Goal: Task Accomplishment & Management: Use online tool/utility

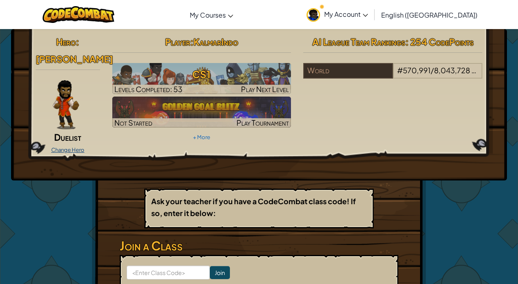
click at [70, 152] on link "Change Hero" at bounding box center [67, 150] width 33 height 7
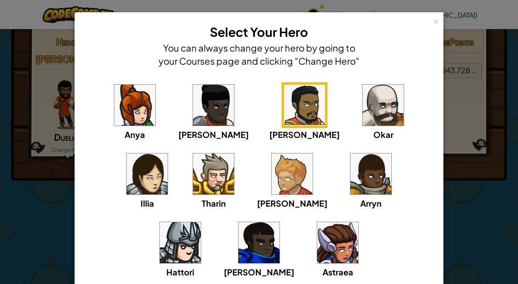
click at [193, 171] on img at bounding box center [213, 174] width 41 height 41
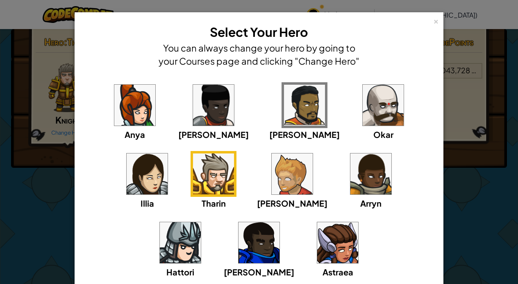
click at [284, 109] on img at bounding box center [304, 105] width 41 height 41
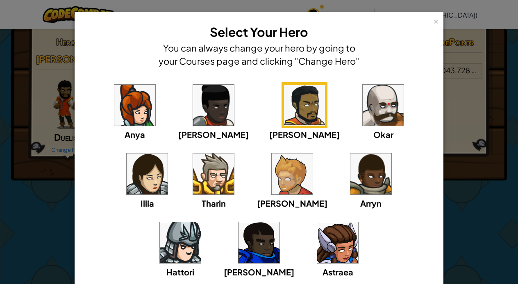
click at [280, 223] on img at bounding box center [259, 243] width 41 height 41
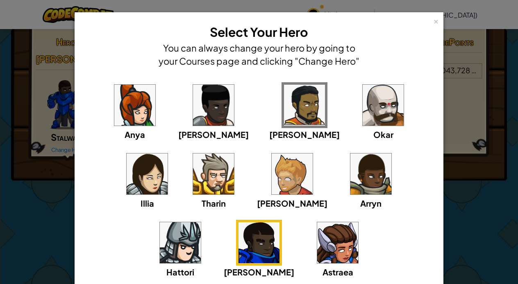
click at [193, 111] on img at bounding box center [213, 105] width 41 height 41
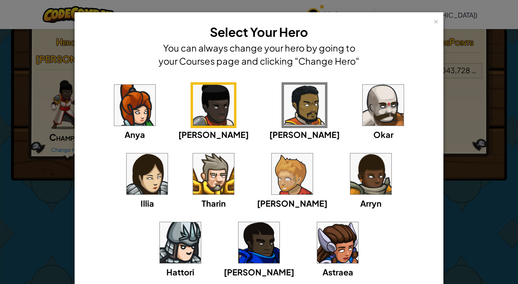
click at [193, 173] on img at bounding box center [213, 174] width 41 height 41
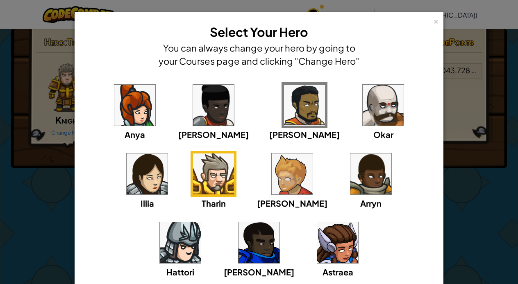
click at [272, 175] on img at bounding box center [292, 174] width 41 height 41
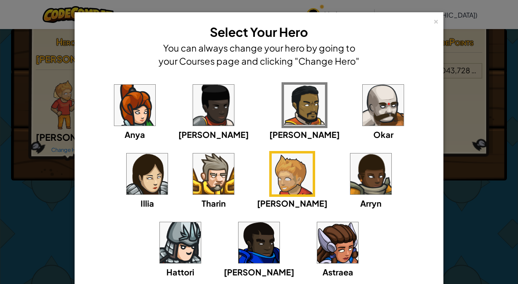
click at [350, 172] on img at bounding box center [370, 174] width 41 height 41
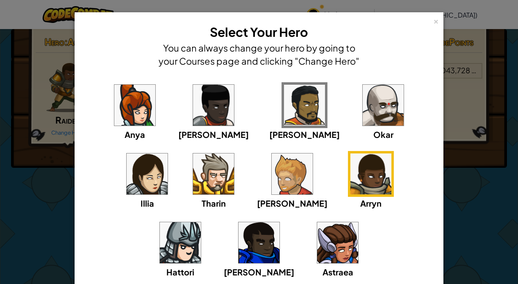
click at [201, 223] on img at bounding box center [180, 243] width 41 height 41
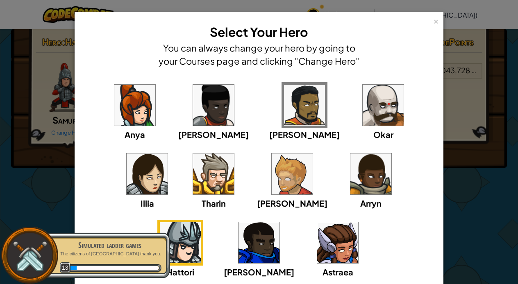
click at [317, 246] on img at bounding box center [337, 243] width 41 height 41
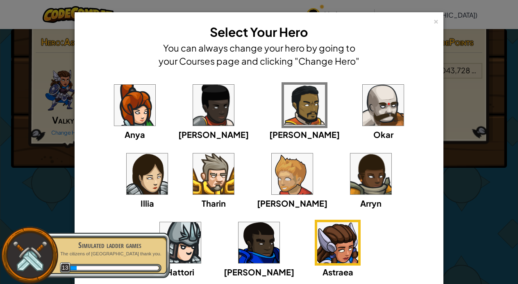
click at [280, 223] on img at bounding box center [259, 243] width 41 height 41
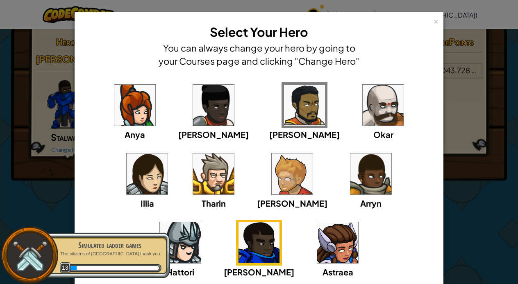
click at [363, 109] on img at bounding box center [383, 105] width 41 height 41
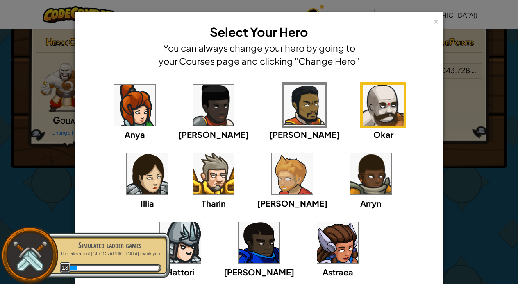
click at [269, 97] on div "[PERSON_NAME]" at bounding box center [304, 111] width 71 height 59
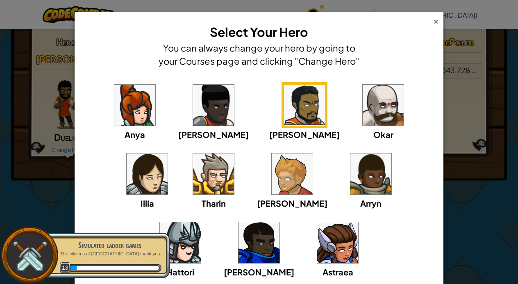
click at [435, 21] on div "×" at bounding box center [436, 20] width 6 height 9
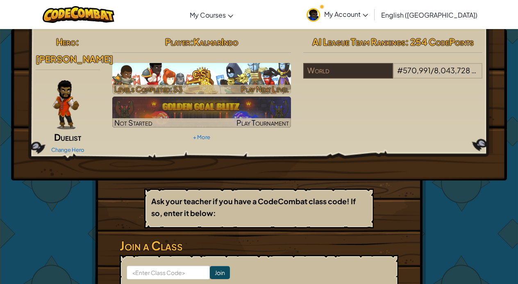
click at [271, 89] on span "Play Next Level" at bounding box center [265, 88] width 48 height 9
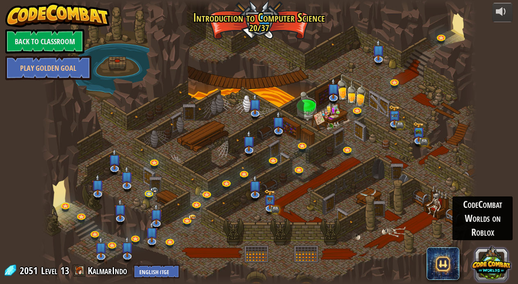
click at [489, 258] on button at bounding box center [491, 263] width 39 height 39
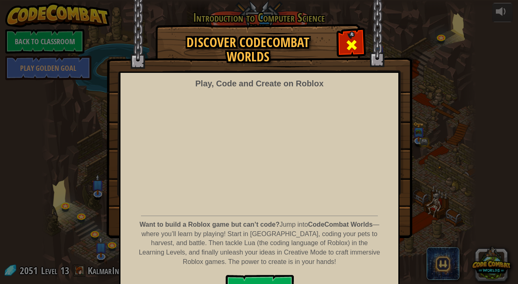
click at [348, 41] on span at bounding box center [351, 45] width 13 height 13
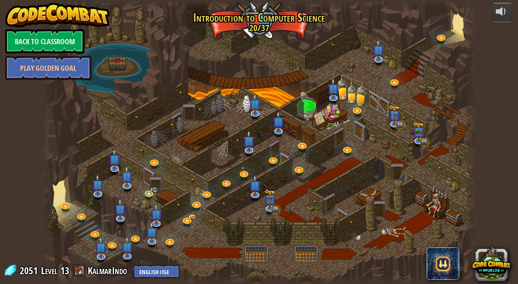
click at [64, 272] on span "13" at bounding box center [64, 270] width 9 height 13
click at [66, 205] on link at bounding box center [66, 205] width 16 height 16
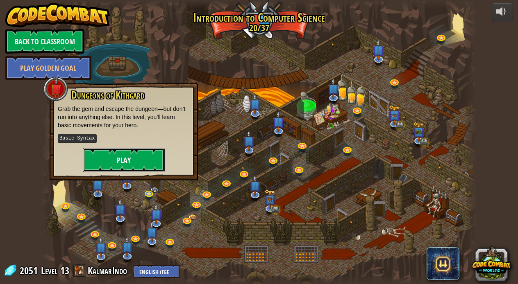
click at [110, 156] on button "Play" at bounding box center [124, 160] width 82 height 25
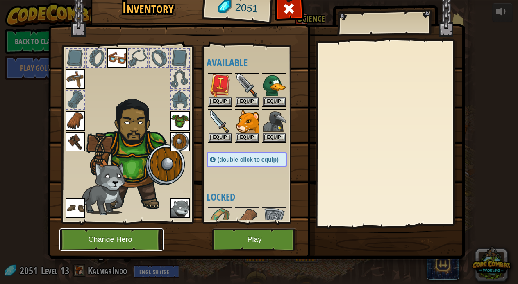
click at [123, 236] on button "Change Hero" at bounding box center [111, 240] width 104 height 23
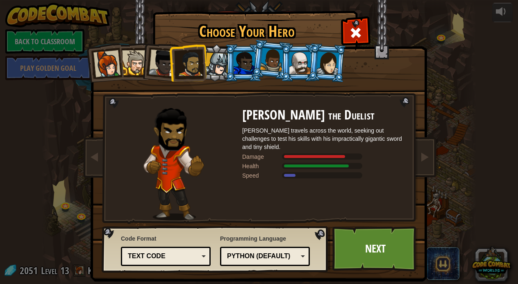
click at [215, 67] on div at bounding box center [216, 64] width 23 height 23
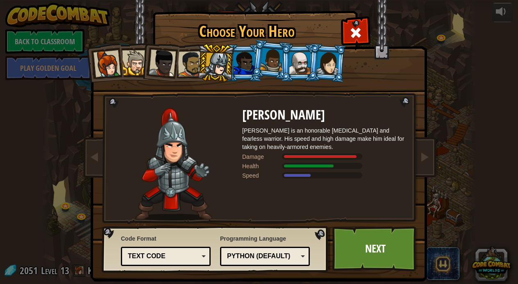
click at [248, 66] on div at bounding box center [244, 63] width 21 height 22
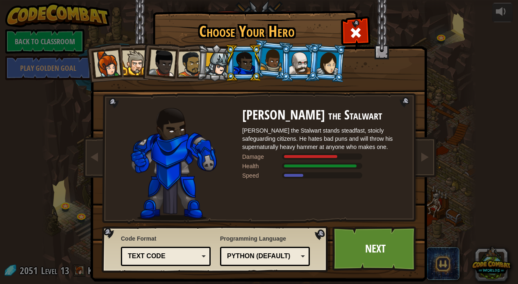
click at [273, 57] on div at bounding box center [271, 60] width 23 height 24
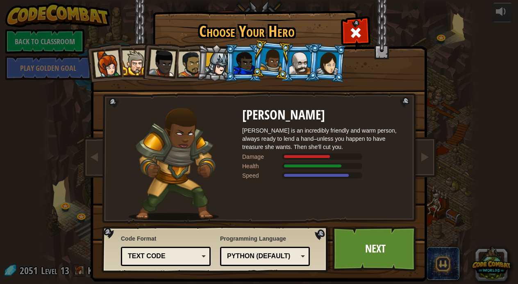
click at [286, 64] on li at bounding box center [271, 59] width 41 height 41
click at [301, 61] on div at bounding box center [299, 63] width 21 height 22
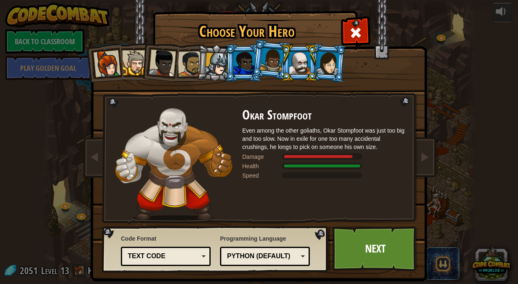
click at [186, 60] on div at bounding box center [190, 63] width 25 height 25
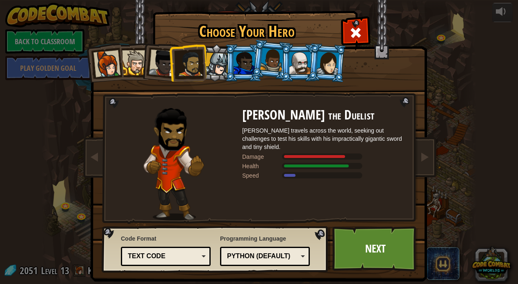
click at [166, 61] on div at bounding box center [162, 63] width 27 height 27
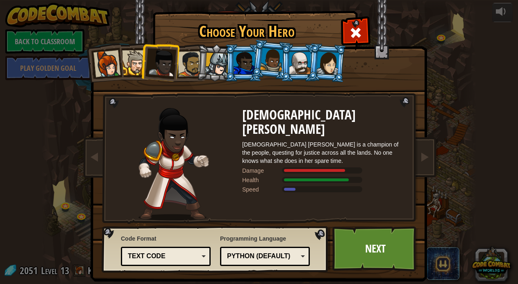
click at [142, 59] on li at bounding box center [160, 61] width 40 height 40
click at [125, 57] on div at bounding box center [134, 62] width 25 height 25
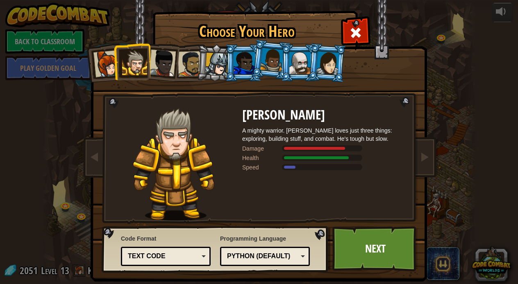
click at [215, 63] on div at bounding box center [216, 64] width 23 height 23
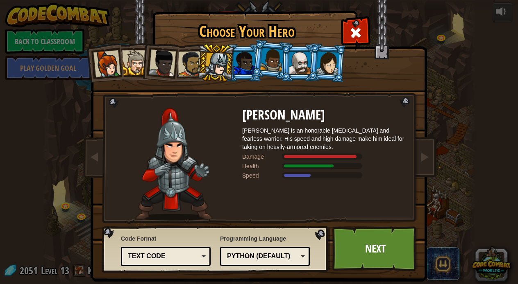
click at [241, 60] on div at bounding box center [244, 63] width 21 height 22
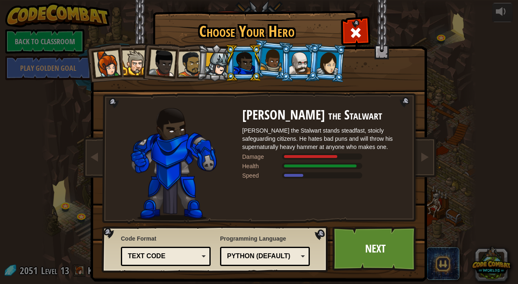
click at [130, 63] on div at bounding box center [134, 62] width 25 height 25
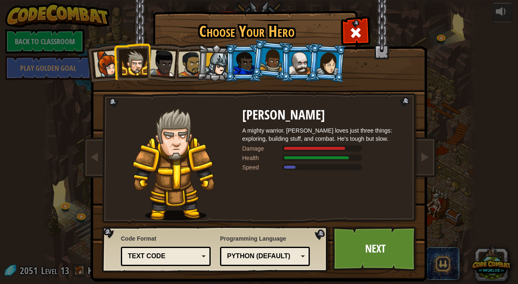
click at [276, 56] on div at bounding box center [271, 60] width 23 height 24
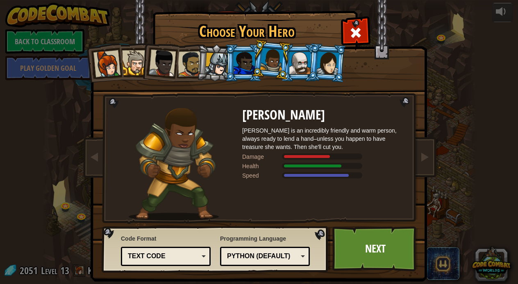
click at [298, 52] on div at bounding box center [299, 63] width 21 height 22
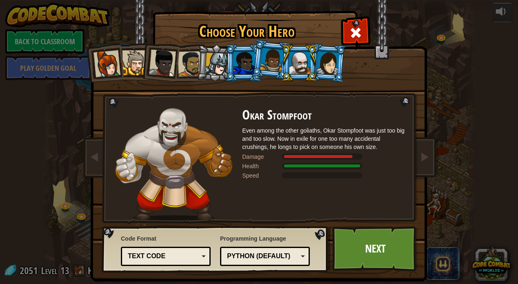
click at [212, 55] on div at bounding box center [216, 64] width 23 height 23
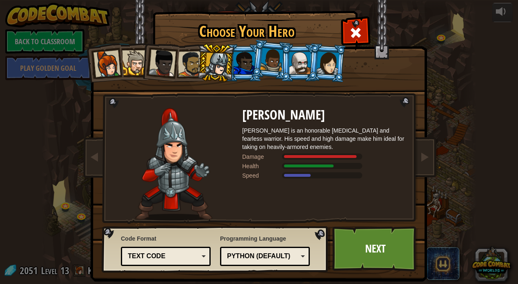
click at [134, 62] on div at bounding box center [134, 62] width 25 height 25
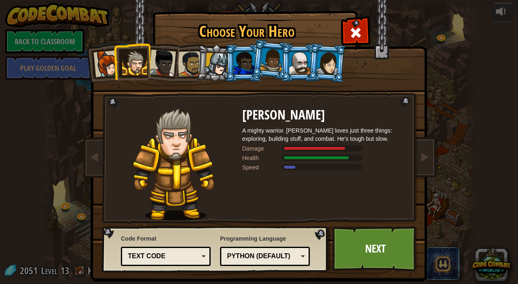
click at [258, 52] on li at bounding box center [271, 59] width 41 height 41
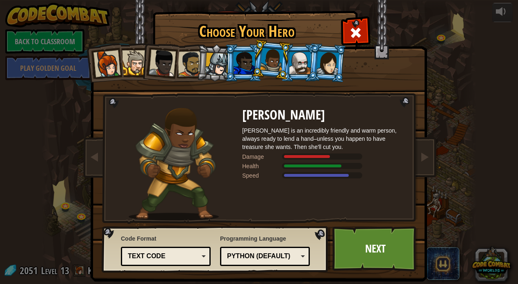
click at [250, 52] on div at bounding box center [244, 63] width 21 height 22
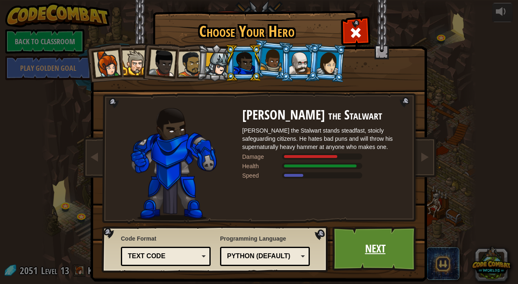
click at [360, 230] on link "Next" at bounding box center [375, 249] width 86 height 45
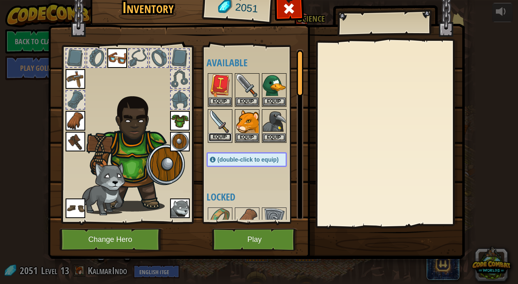
click at [216, 136] on button "Equip" at bounding box center [220, 137] width 23 height 9
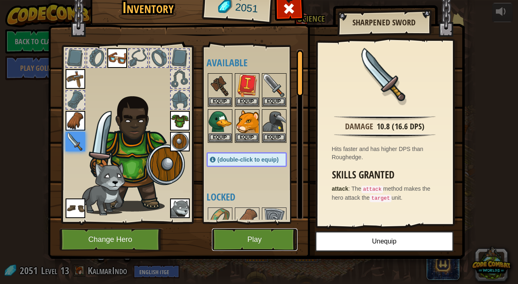
click at [258, 238] on button "Play" at bounding box center [255, 240] width 86 height 23
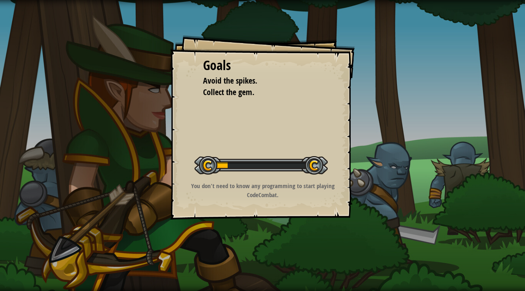
click at [209, 123] on div "Goals Avoid the spikes. Collect the gem. Start Level Error loading from server.…" at bounding box center [262, 127] width 184 height 184
click at [248, 157] on div at bounding box center [260, 165] width 133 height 18
click at [303, 170] on div at bounding box center [260, 165] width 133 height 18
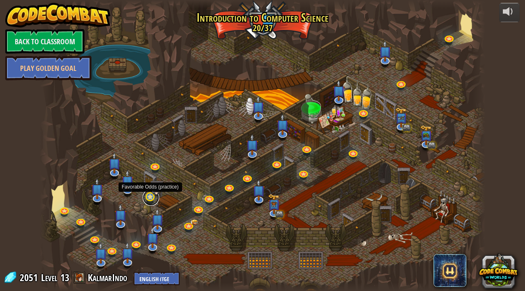
click at [148, 199] on link at bounding box center [151, 197] width 16 height 16
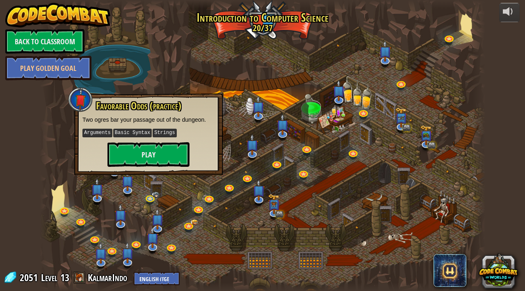
click at [208, 189] on div at bounding box center [262, 145] width 445 height 291
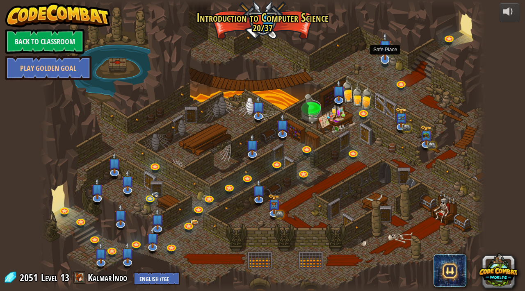
click at [382, 59] on img at bounding box center [385, 46] width 12 height 28
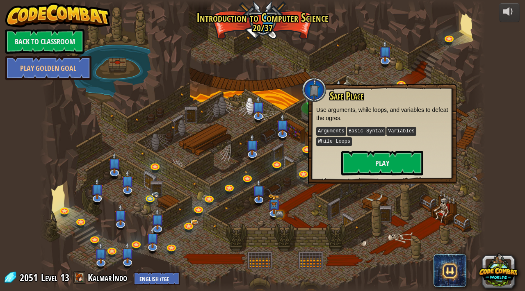
click at [257, 130] on div at bounding box center [262, 145] width 445 height 291
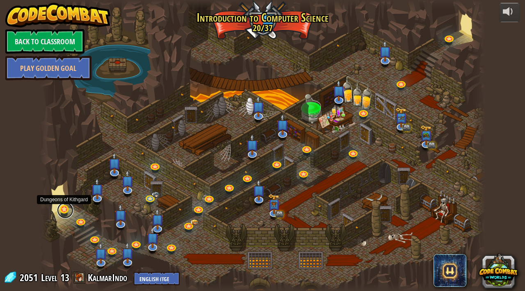
click at [65, 211] on link at bounding box center [65, 210] width 16 height 16
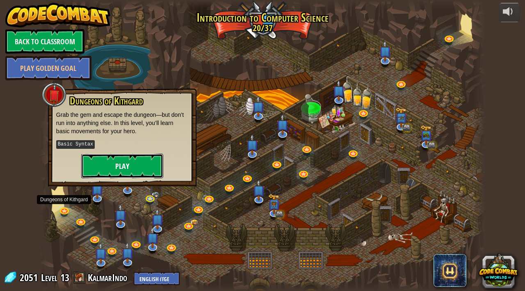
click at [114, 165] on button "Play" at bounding box center [122, 166] width 82 height 25
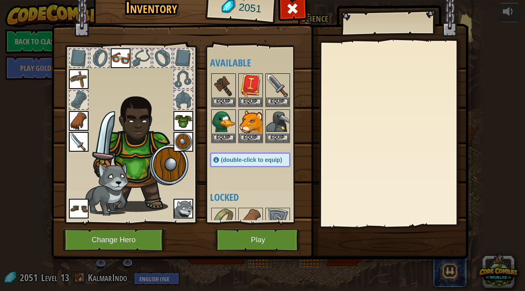
click at [119, 70] on div at bounding box center [130, 132] width 135 height 184
click at [121, 58] on img at bounding box center [121, 58] width 20 height 20
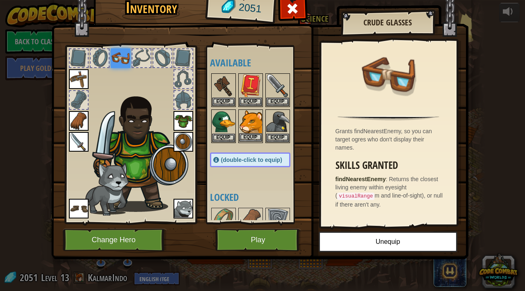
click at [251, 113] on img at bounding box center [250, 121] width 23 height 23
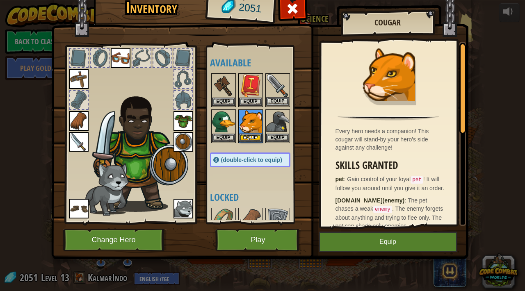
click at [277, 86] on img at bounding box center [277, 85] width 23 height 23
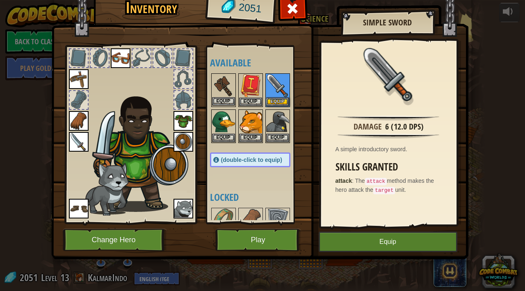
click at [221, 88] on img at bounding box center [223, 85] width 23 height 23
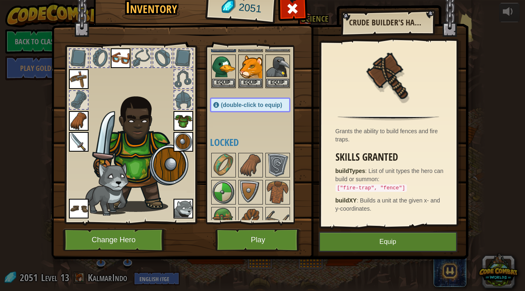
scroll to position [68, 0]
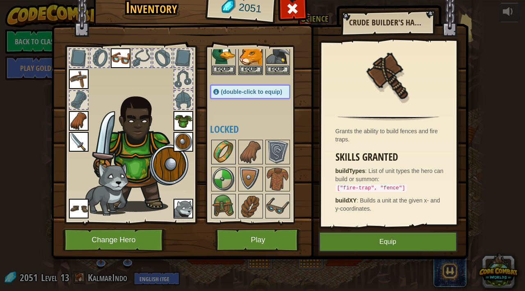
click at [223, 149] on img at bounding box center [223, 152] width 23 height 23
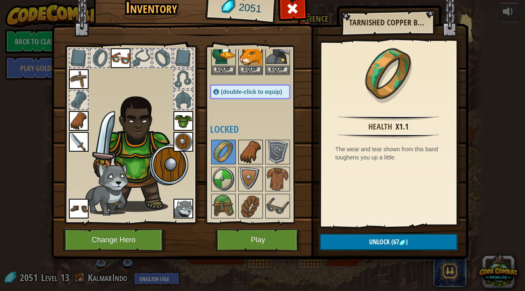
click at [243, 153] on img at bounding box center [250, 152] width 23 height 23
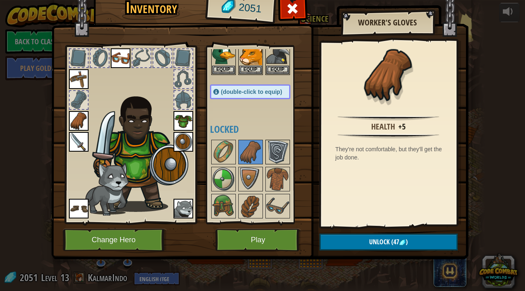
click at [271, 150] on img at bounding box center [277, 152] width 23 height 23
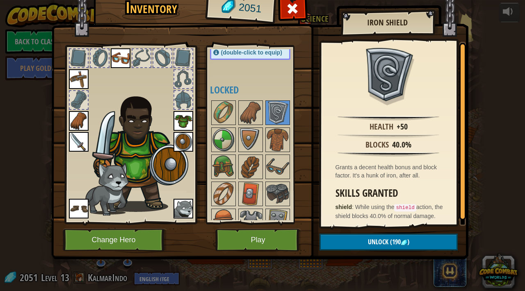
scroll to position [10, 0]
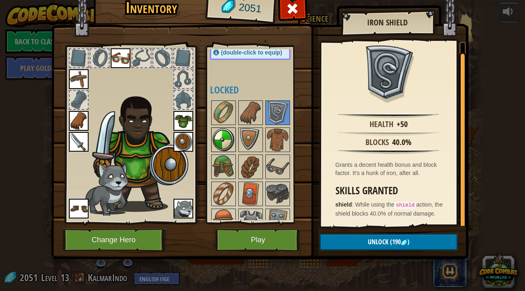
click at [215, 140] on img at bounding box center [223, 139] width 23 height 23
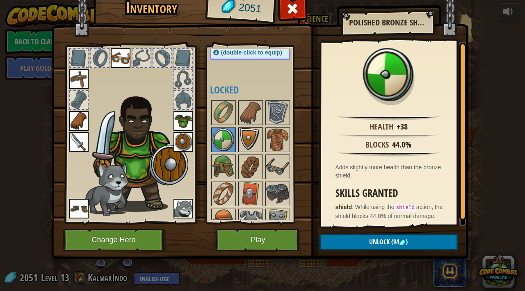
click at [252, 136] on img at bounding box center [250, 139] width 23 height 23
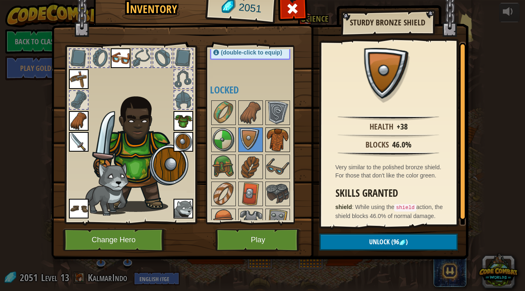
click at [279, 134] on img at bounding box center [277, 139] width 23 height 23
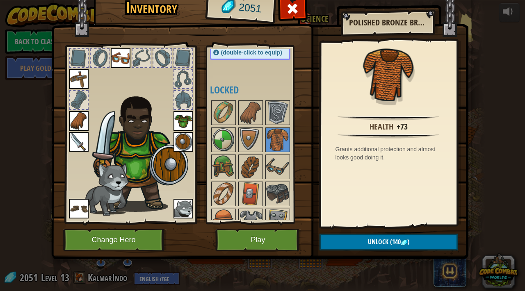
click at [207, 168] on div "Available Equip Equip Equip Equip Equip Equip Equip Equip Equip Equip Equip Equ…" at bounding box center [256, 134] width 100 height 178
click at [223, 167] on img at bounding box center [223, 166] width 23 height 23
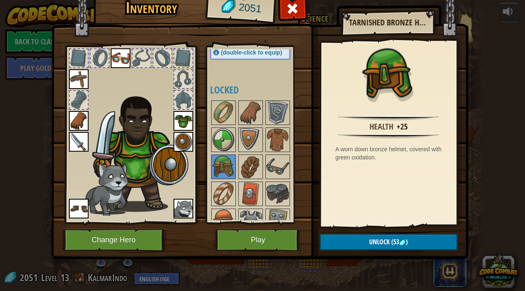
click at [247, 166] on img at bounding box center [250, 166] width 23 height 23
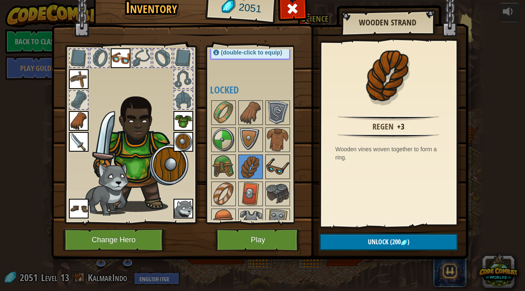
click at [267, 167] on img at bounding box center [277, 166] width 23 height 23
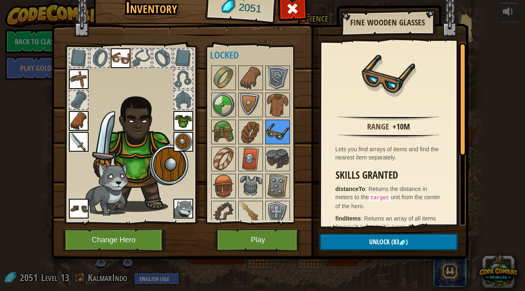
scroll to position [148, 0]
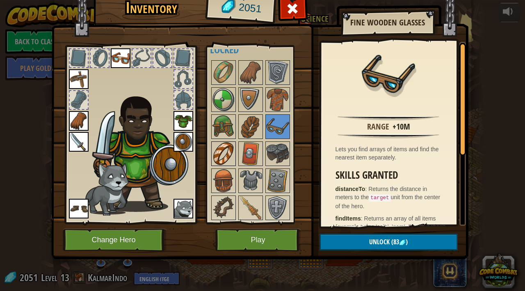
click at [223, 154] on img at bounding box center [223, 153] width 23 height 23
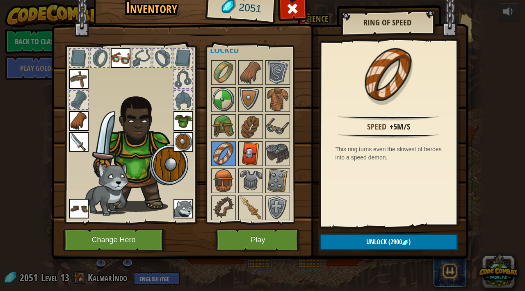
click at [252, 157] on img at bounding box center [250, 153] width 23 height 23
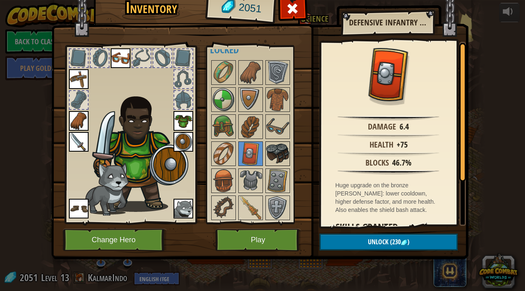
click at [268, 157] on img at bounding box center [277, 153] width 23 height 23
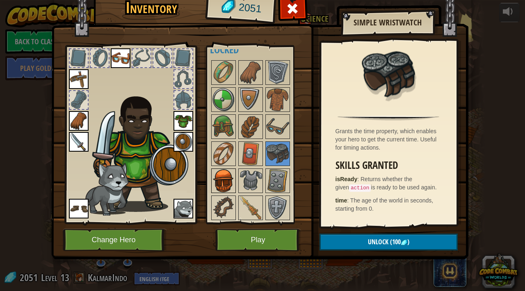
click at [223, 177] on img at bounding box center [223, 180] width 23 height 23
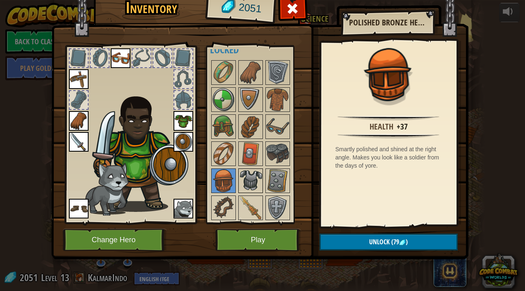
click at [249, 177] on img at bounding box center [250, 180] width 23 height 23
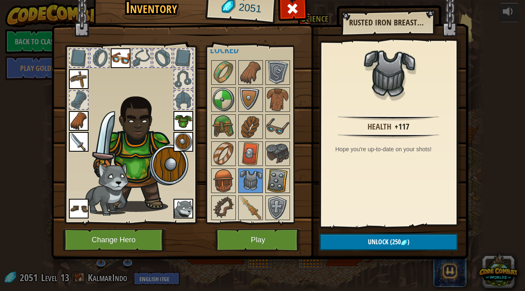
click at [276, 178] on img at bounding box center [277, 180] width 23 height 23
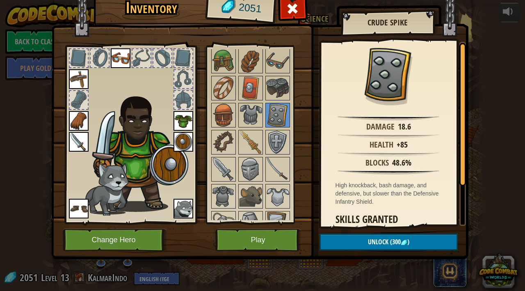
scroll to position [222, 0]
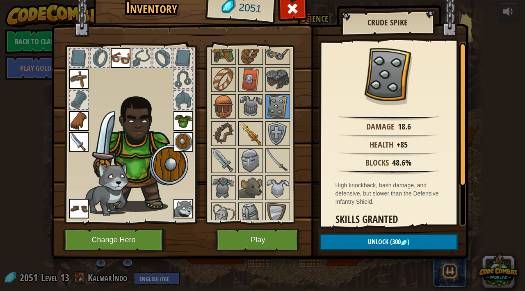
click at [251, 141] on img at bounding box center [250, 133] width 23 height 23
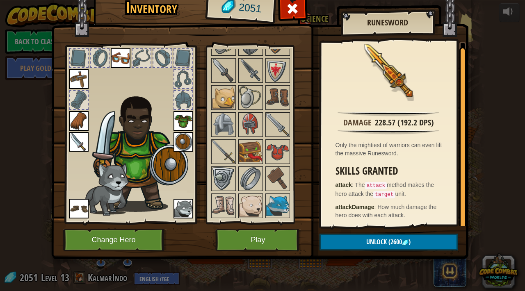
scroll to position [393, 0]
click at [273, 125] on img at bounding box center [277, 125] width 23 height 23
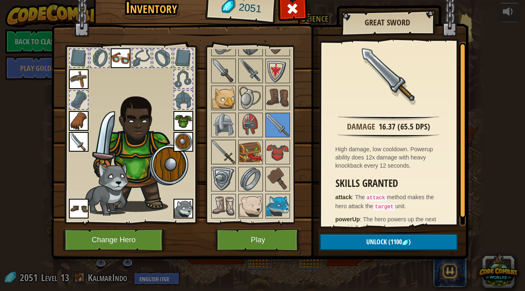
click at [222, 148] on img at bounding box center [223, 152] width 23 height 23
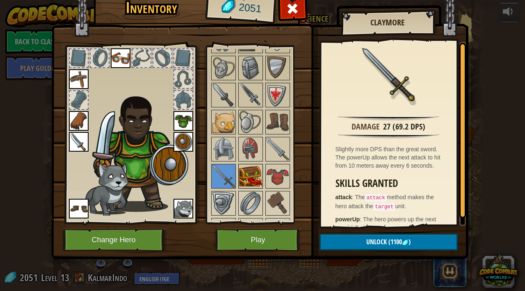
scroll to position [368, 0]
click at [277, 153] on img at bounding box center [277, 149] width 23 height 23
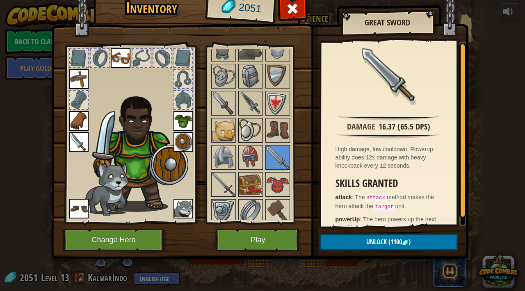
scroll to position [359, 0]
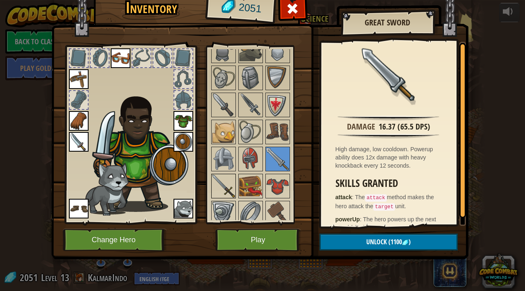
click at [230, 182] on img at bounding box center [223, 186] width 23 height 23
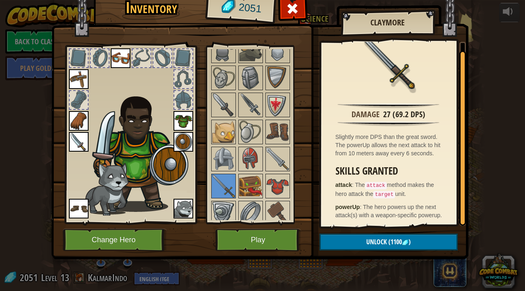
scroll to position [0, 0]
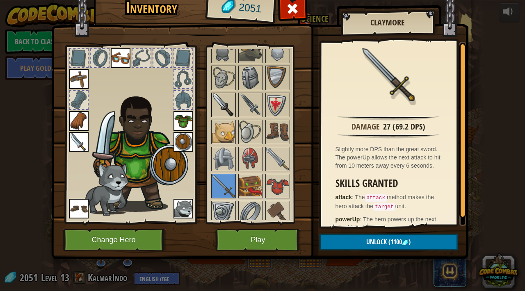
click at [225, 106] on img at bounding box center [223, 104] width 23 height 23
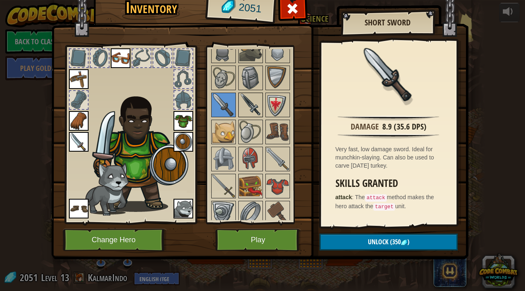
click at [252, 103] on img at bounding box center [250, 104] width 23 height 23
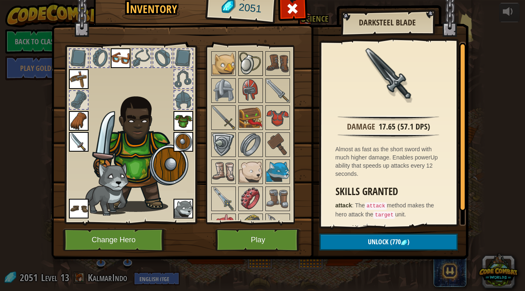
scroll to position [500, 0]
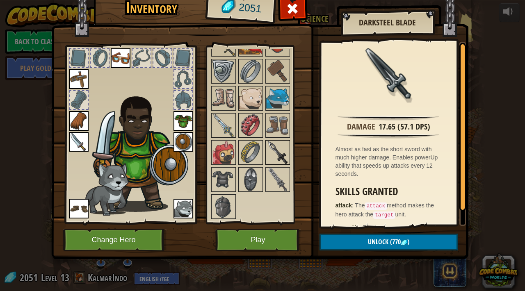
click at [278, 150] on img at bounding box center [277, 152] width 23 height 23
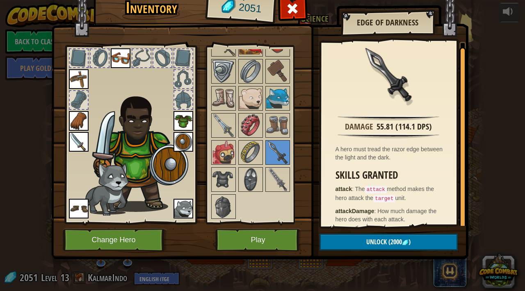
scroll to position [4, 0]
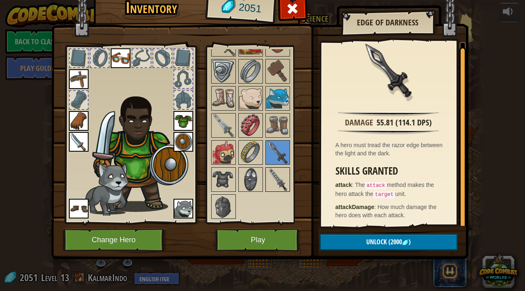
click at [275, 183] on img at bounding box center [277, 179] width 23 height 23
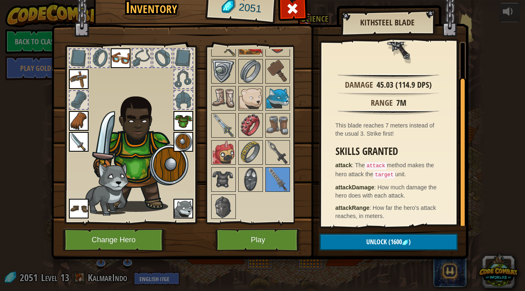
scroll to position [43, 0]
click at [221, 120] on img at bounding box center [223, 125] width 23 height 23
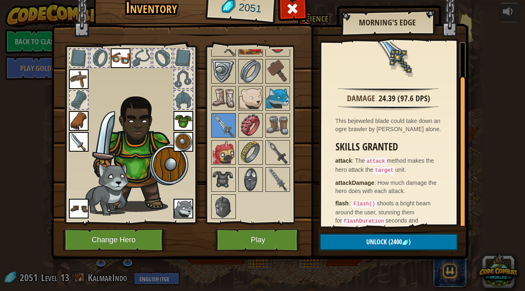
scroll to position [41, 0]
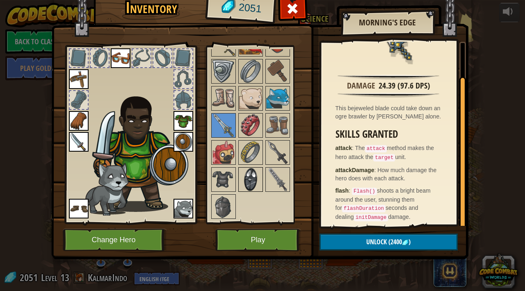
click at [248, 178] on img at bounding box center [250, 179] width 23 height 23
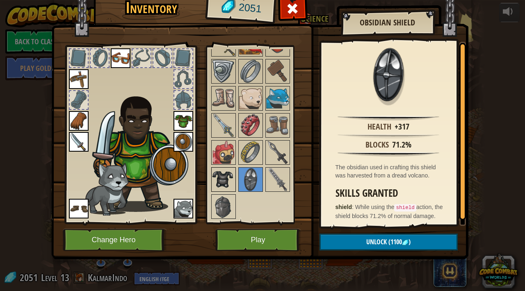
click at [221, 175] on img at bounding box center [223, 179] width 23 height 23
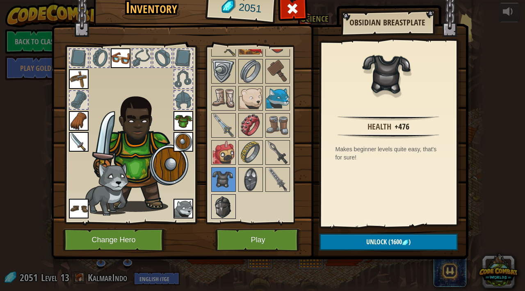
click at [223, 205] on img at bounding box center [223, 206] width 23 height 23
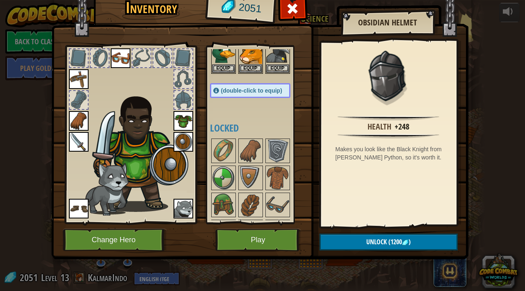
scroll to position [0, 0]
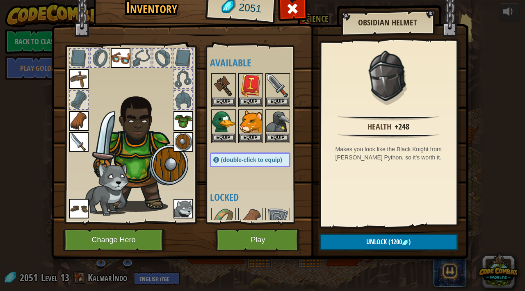
click at [75, 119] on img at bounding box center [79, 121] width 20 height 20
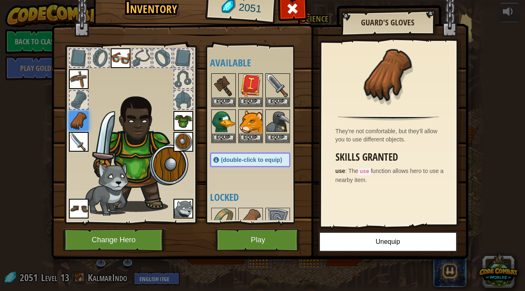
click at [78, 84] on img at bounding box center [79, 79] width 20 height 20
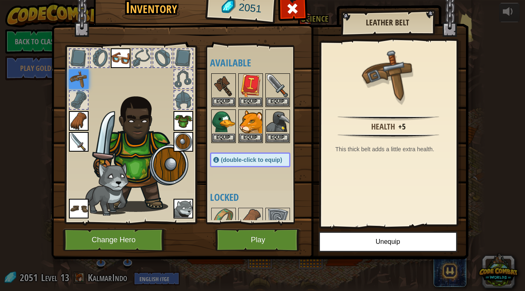
click at [185, 125] on img at bounding box center [183, 121] width 20 height 20
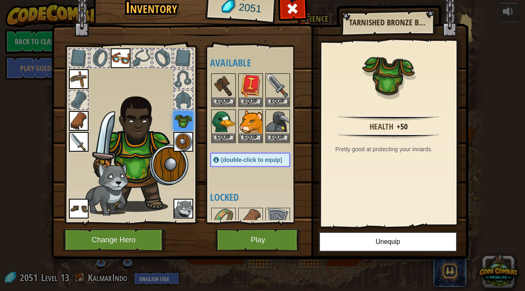
click at [183, 136] on img at bounding box center [183, 142] width 20 height 20
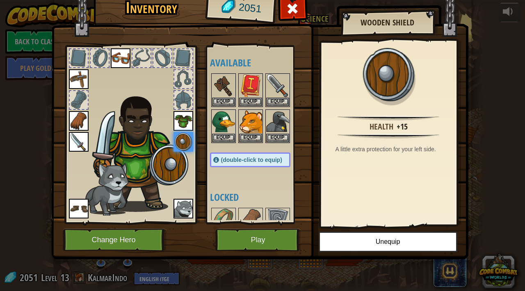
click at [78, 116] on img at bounding box center [79, 121] width 20 height 20
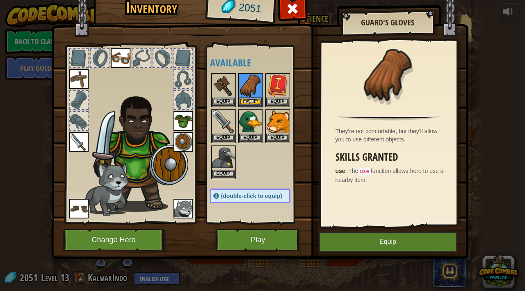
click at [72, 75] on img at bounding box center [79, 79] width 20 height 20
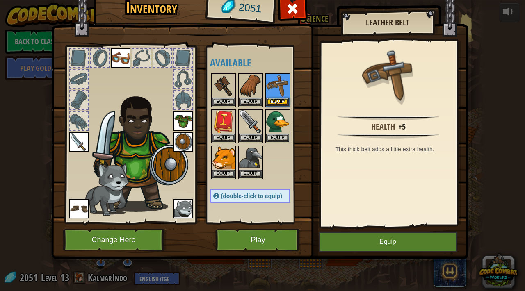
click at [124, 61] on img at bounding box center [121, 58] width 20 height 20
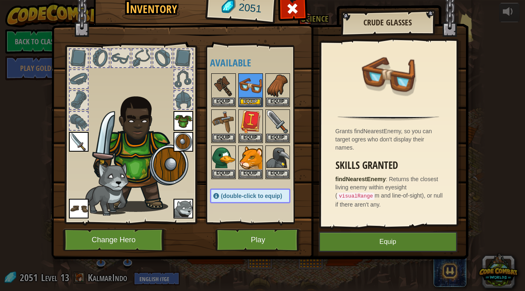
click at [187, 121] on img at bounding box center [183, 121] width 20 height 20
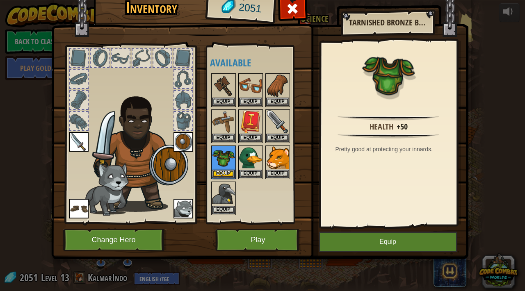
click at [182, 141] on img at bounding box center [183, 142] width 20 height 20
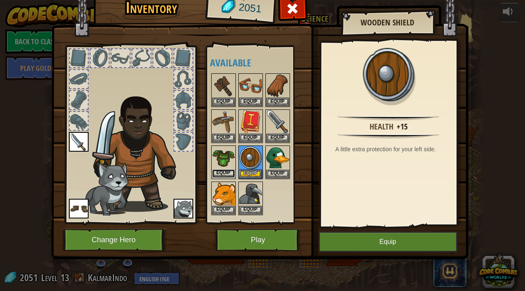
click at [228, 173] on button "Equip" at bounding box center [223, 173] width 23 height 9
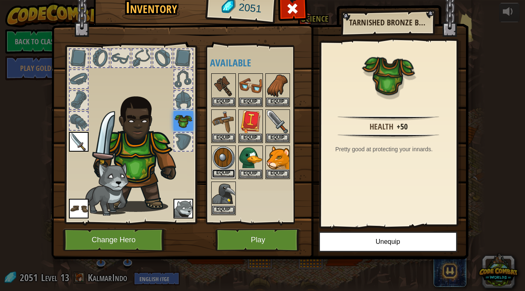
click at [227, 173] on button "Equip" at bounding box center [223, 173] width 23 height 9
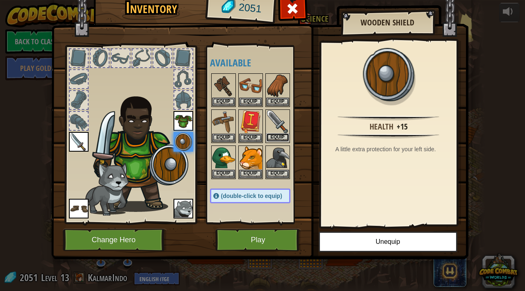
click at [273, 134] on button "Equip" at bounding box center [277, 137] width 23 height 9
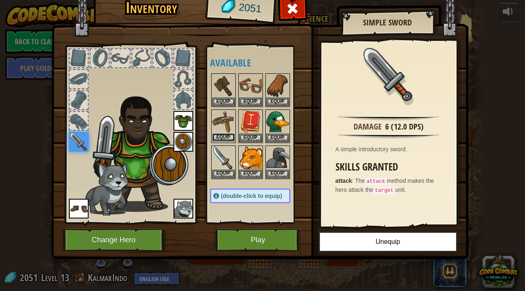
click at [225, 136] on button "Equip" at bounding box center [223, 137] width 23 height 9
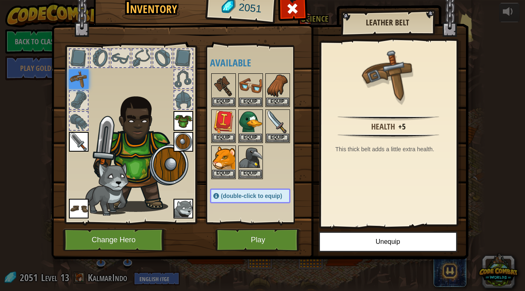
click at [291, 102] on div at bounding box center [258, 126] width 97 height 108
click at [282, 102] on button "Equip" at bounding box center [277, 101] width 23 height 9
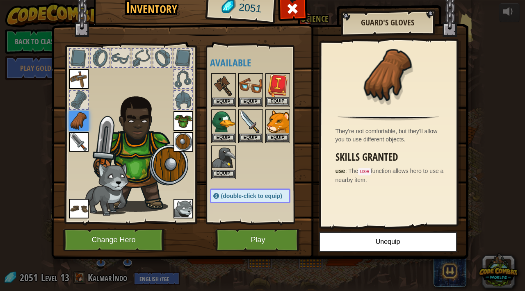
click at [276, 94] on img at bounding box center [277, 85] width 23 height 23
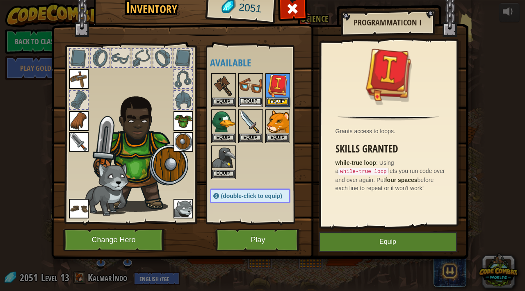
click at [249, 99] on button "Equip" at bounding box center [250, 101] width 23 height 9
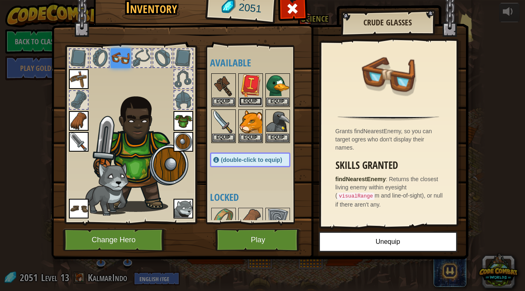
click at [250, 101] on button "Equip" at bounding box center [250, 101] width 23 height 9
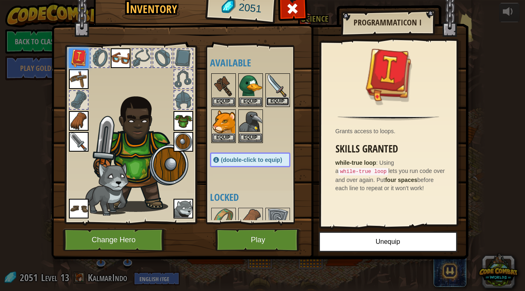
click at [275, 102] on button "Equip" at bounding box center [277, 101] width 23 height 9
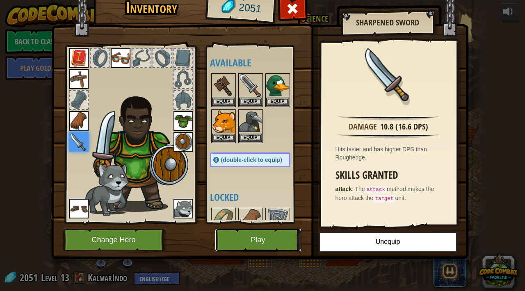
click at [267, 238] on button "Play" at bounding box center [258, 240] width 86 height 23
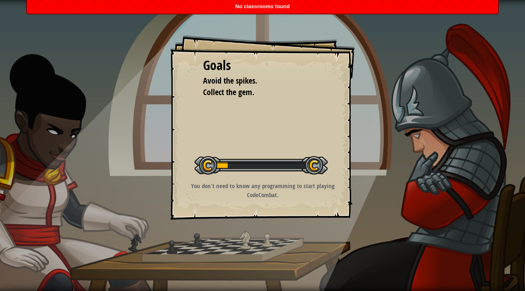
click at [261, 2] on div "No classrooms found" at bounding box center [262, 7] width 471 height 14
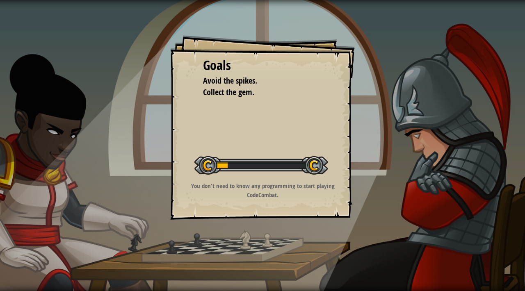
click at [235, 70] on div "Goals" at bounding box center [262, 65] width 119 height 19
drag, startPoint x: 215, startPoint y: 51, endPoint x: 262, endPoint y: 127, distance: 89.8
click at [262, 127] on div "Goals Avoid the spikes. Collect the gem. Start Level Error loading from server.…" at bounding box center [262, 127] width 184 height 184
click at [238, 89] on span "Collect the gem." at bounding box center [228, 91] width 51 height 11
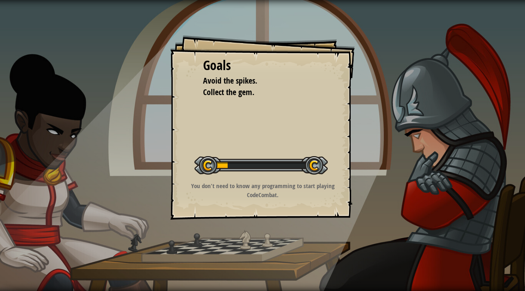
click at [238, 89] on span "Collect the gem." at bounding box center [228, 91] width 51 height 11
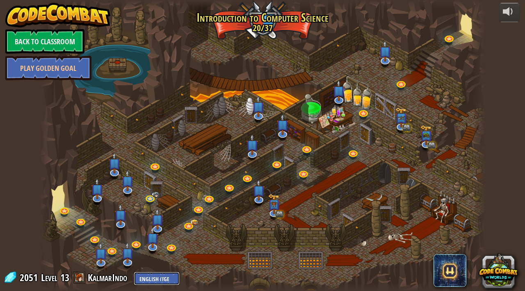
click at [163, 276] on select "English ([GEOGRAPHIC_DATA]) English ([GEOGRAPHIC_DATA]) 简体中文 繁體中文 русский españ…" at bounding box center [157, 279] width 46 height 14
click at [449, 39] on link at bounding box center [449, 38] width 16 height 16
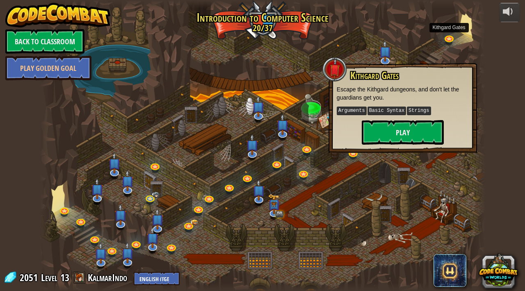
click at [318, 96] on div at bounding box center [262, 145] width 445 height 291
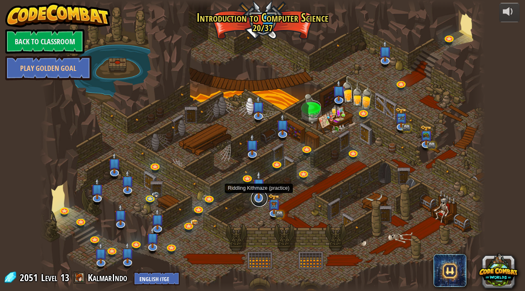
click at [257, 201] on link at bounding box center [259, 198] width 16 height 16
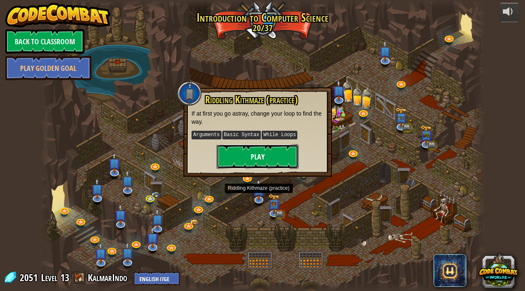
click at [259, 152] on button "Play" at bounding box center [257, 156] width 82 height 25
click at [272, 159] on button "Play" at bounding box center [257, 156] width 82 height 25
